Goal: Task Accomplishment & Management: Manage account settings

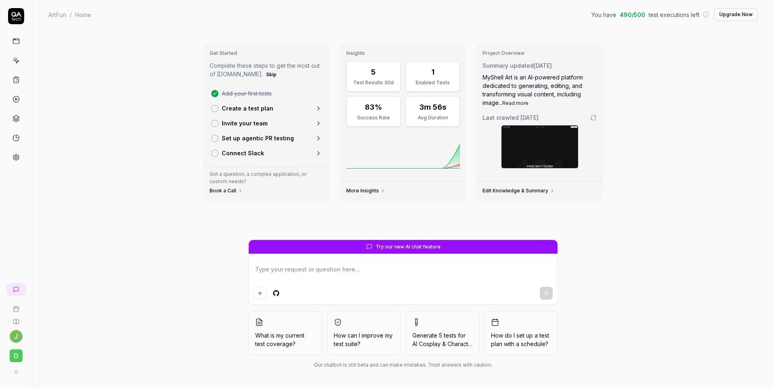
click at [593, 116] on icon at bounding box center [593, 117] width 6 height 6
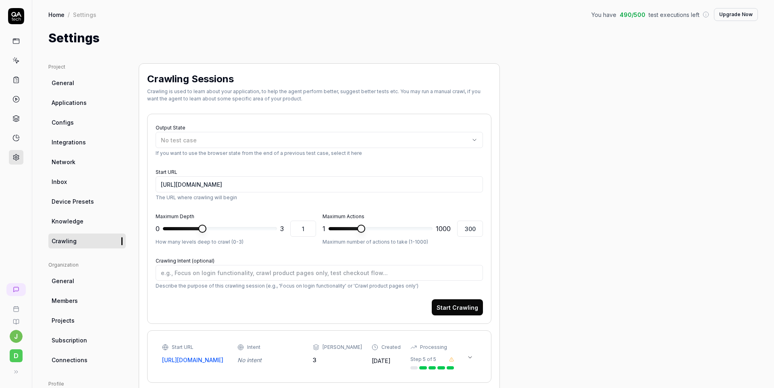
type textarea "*"
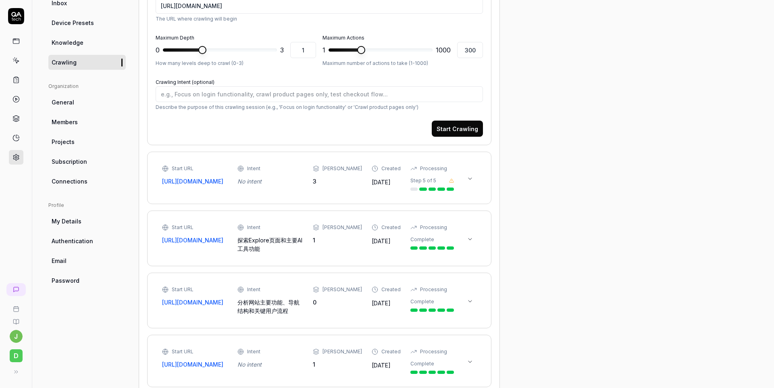
scroll to position [203, 0]
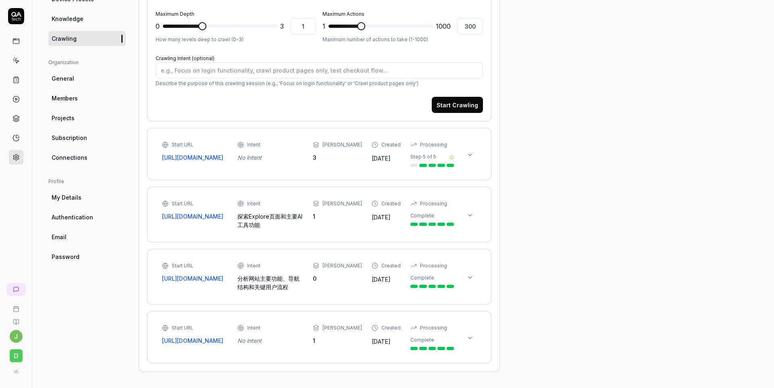
click at [83, 250] on link "Password" at bounding box center [86, 256] width 77 height 15
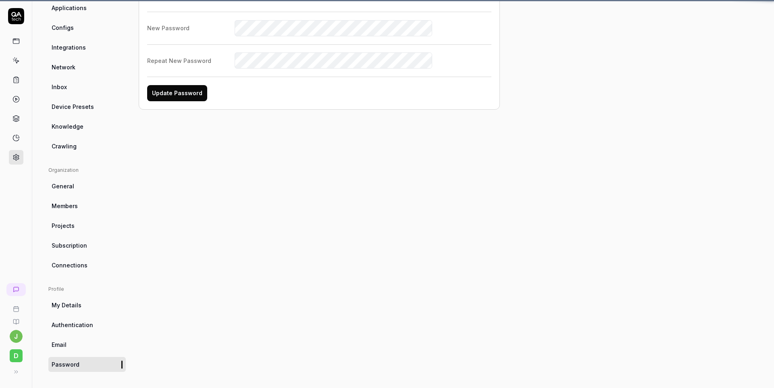
scroll to position [63, 0]
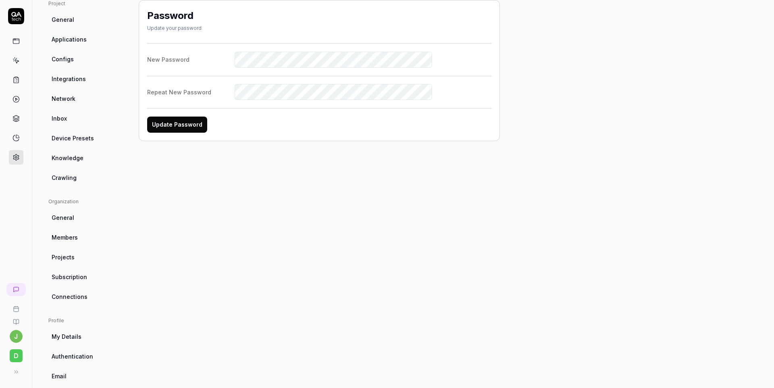
click at [81, 276] on span "Subscription" at bounding box center [69, 276] width 35 height 8
